Goal: Information Seeking & Learning: Learn about a topic

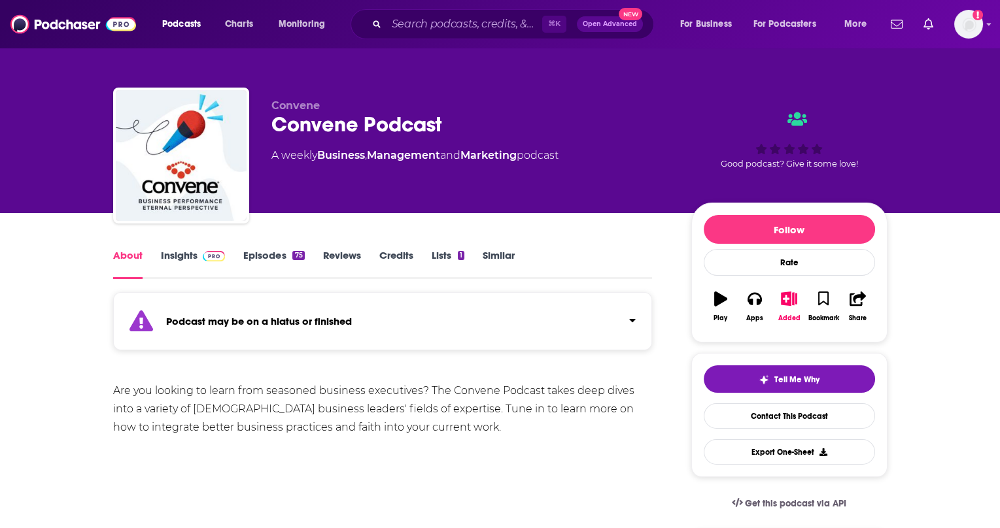
click at [291, 252] on link "Episodes 75" at bounding box center [273, 264] width 61 height 30
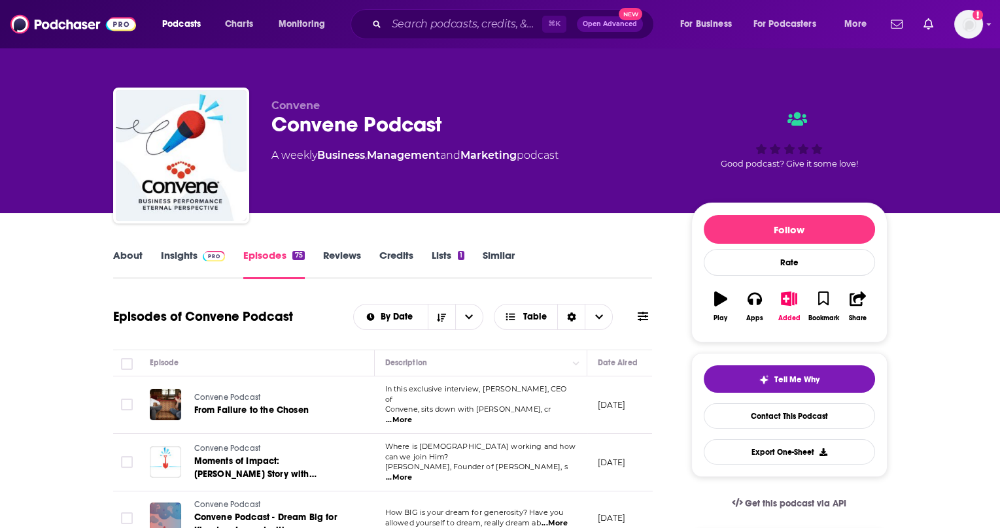
click at [412, 415] on span "...More" at bounding box center [399, 420] width 26 height 10
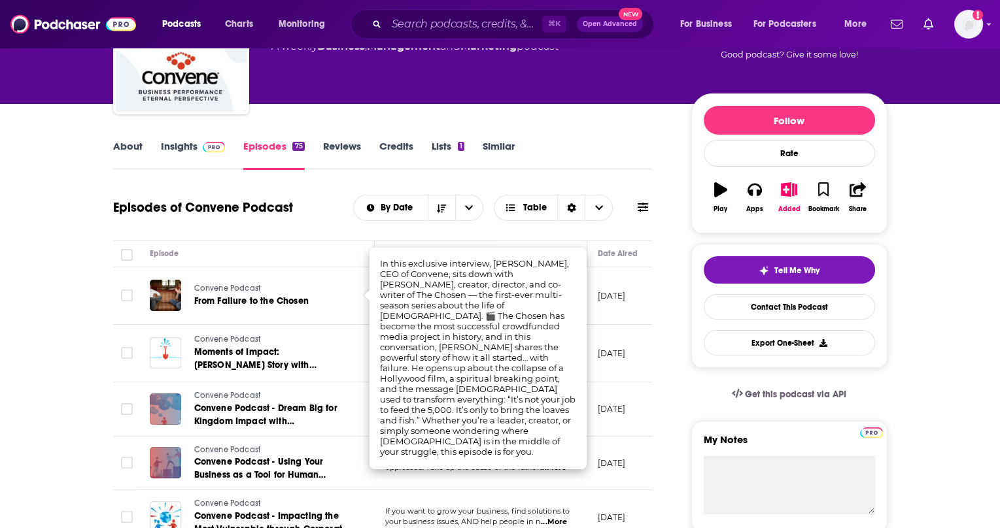
scroll to position [127, 0]
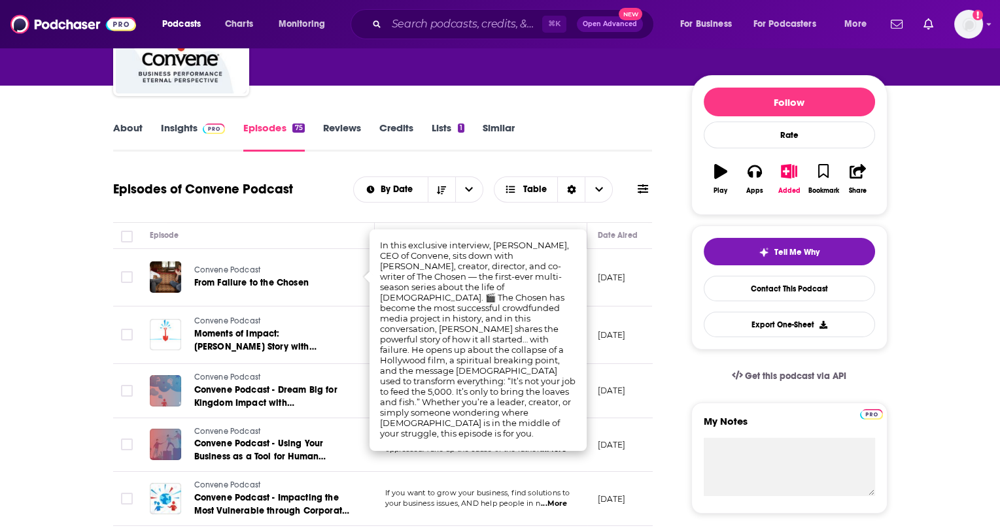
click at [499, 488] on span "If you want to grow your business, find solutions to" at bounding box center [477, 492] width 185 height 9
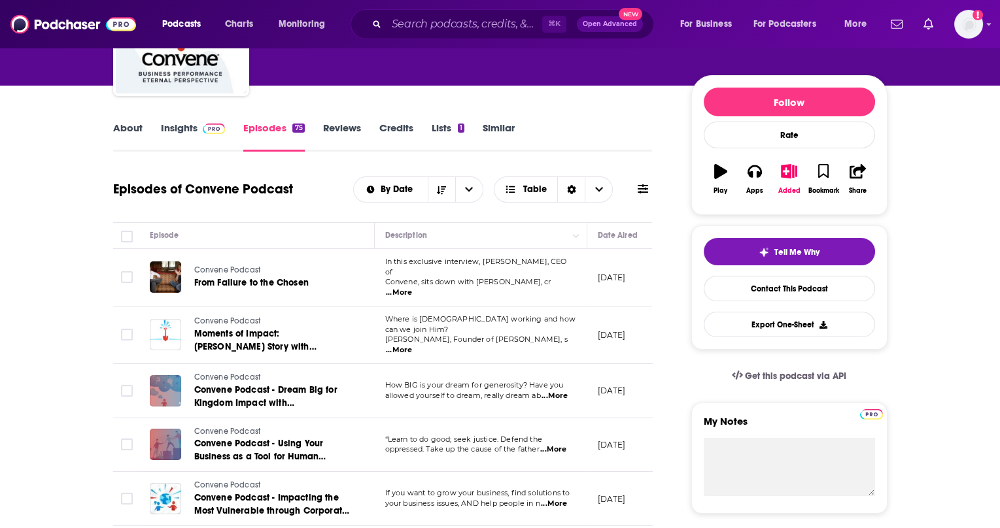
click at [412, 345] on span "...More" at bounding box center [399, 350] width 26 height 10
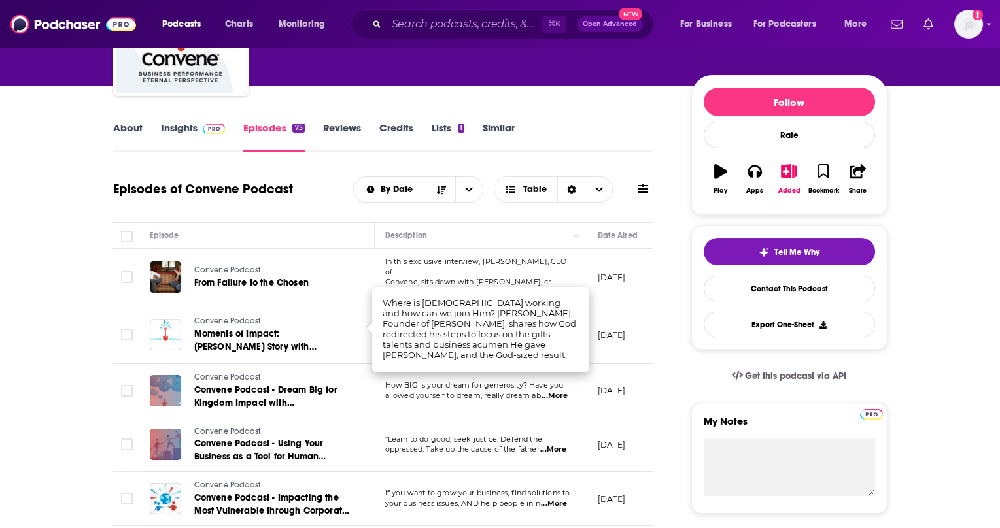
click at [540, 418] on td "“Learn to do good; seek justice. Defend the oppressed. Take up the cause of the…" at bounding box center [481, 445] width 212 height 54
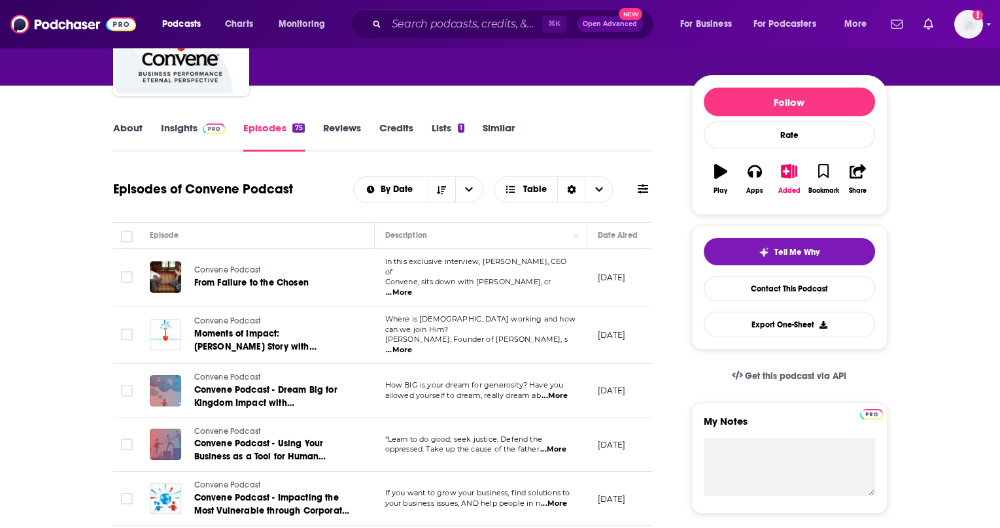
click at [556, 388] on td "How BIG is your dream for generosity? Have you allowed yourself to dream, reall…" at bounding box center [481, 391] width 212 height 54
click at [556, 391] on span "...More" at bounding box center [554, 396] width 26 height 10
